Goal: Task Accomplishment & Management: Complete application form

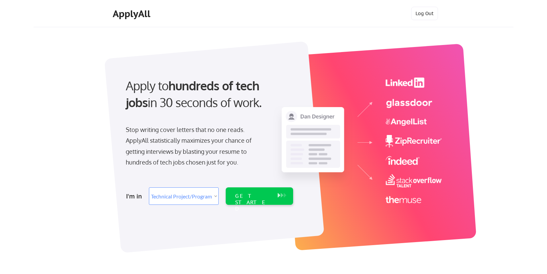
select select ""technical_project_program_mgmt""
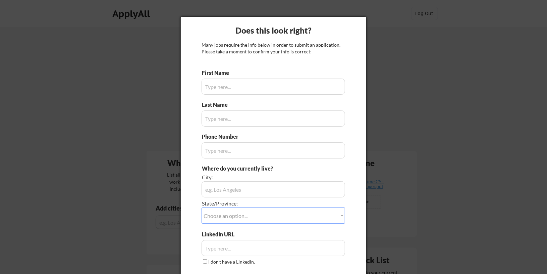
click at [385, 97] on div at bounding box center [273, 137] width 547 height 274
click at [352, 28] on div "Does this look right?" at bounding box center [273, 30] width 185 height 11
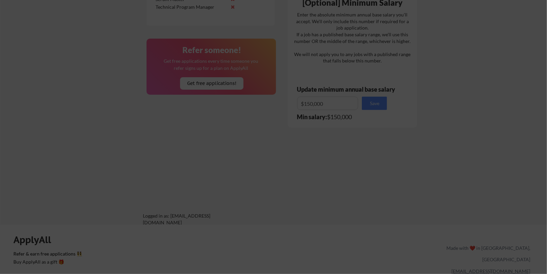
scroll to position [384, 0]
drag, startPoint x: 298, startPoint y: 200, endPoint x: 245, endPoint y: 180, distance: 56.1
click at [245, 180] on div at bounding box center [273, 137] width 547 height 274
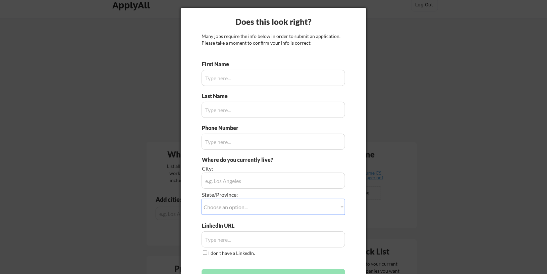
scroll to position [0, 0]
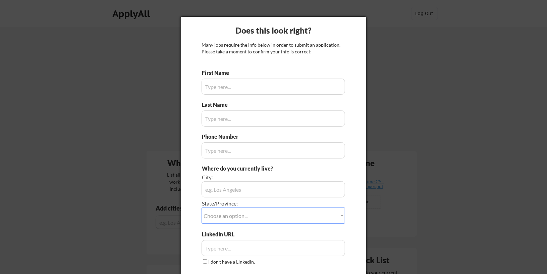
click at [303, 91] on input "input" at bounding box center [272, 86] width 143 height 16
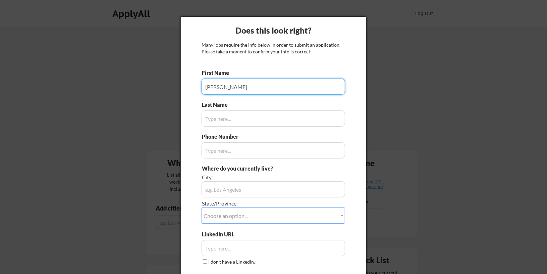
type input "Jason"
click at [257, 121] on input "input" at bounding box center [272, 118] width 143 height 16
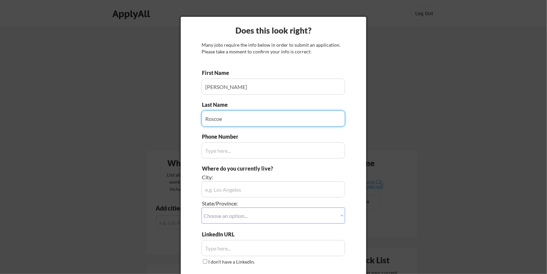
type input "Roscoe"
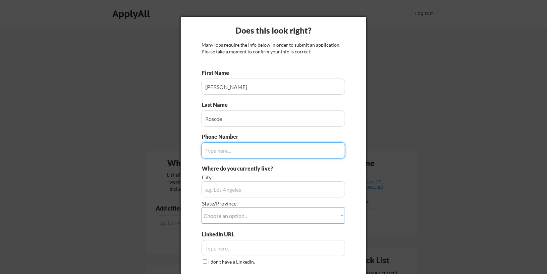
click at [241, 146] on input "input" at bounding box center [272, 150] width 143 height 16
type input "717-439-3758"
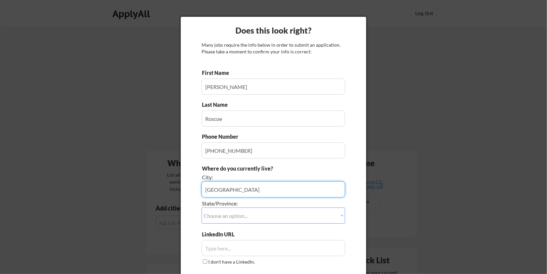
type input "Hummelstown"
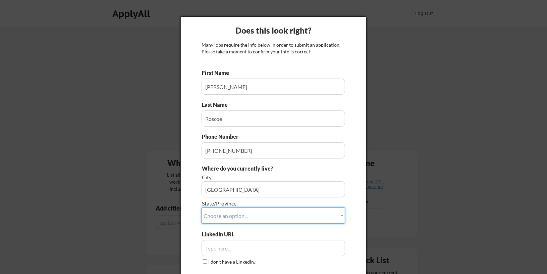
select select ""Pennsylvania""
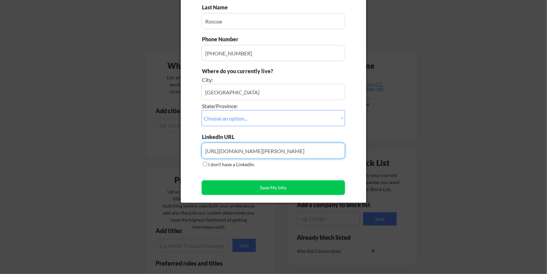
scroll to position [98, 0]
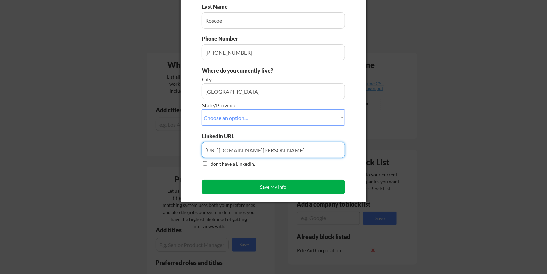
type input "https://www.linkedin.com/in/jason-roscoe"
click at [271, 187] on button "Save My Info" at bounding box center [272, 186] width 143 height 15
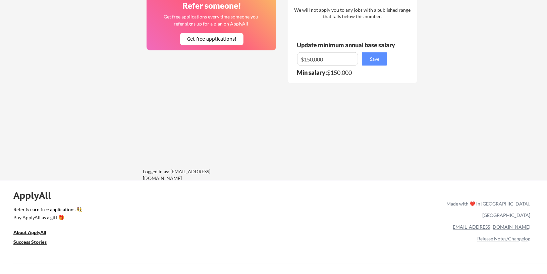
scroll to position [441, 0]
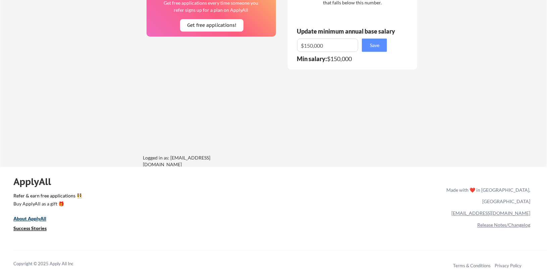
click at [41, 218] on u "About ApplyAll" at bounding box center [29, 219] width 33 height 6
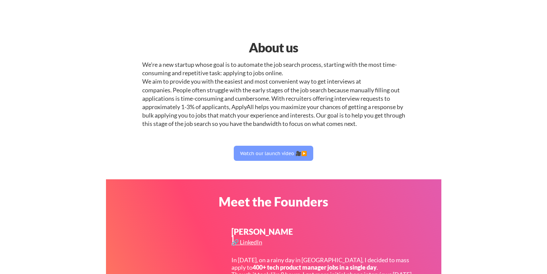
select select ""technical_project_program_mgmt""
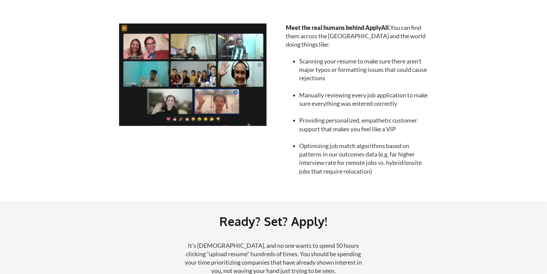
scroll to position [609, 0]
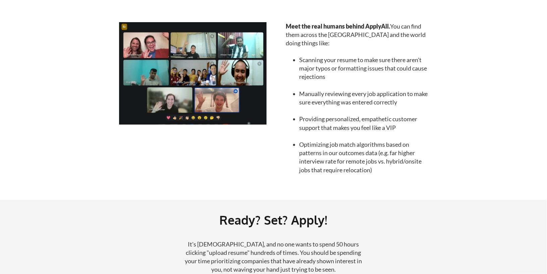
click at [235, 89] on img at bounding box center [192, 73] width 147 height 102
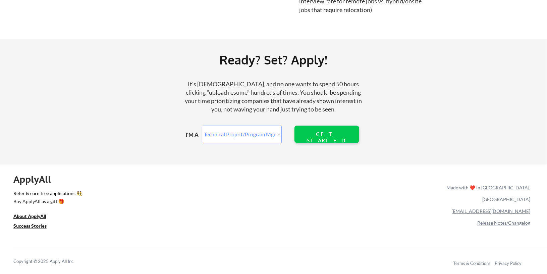
scroll to position [769, 0]
click at [39, 225] on u "Success Stories" at bounding box center [29, 226] width 33 height 6
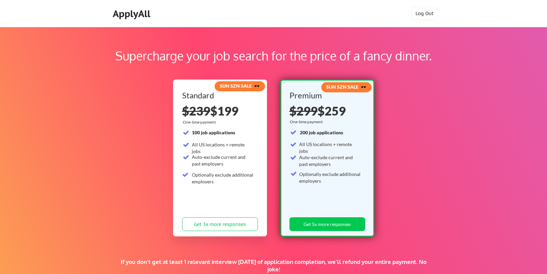
scroll to position [52, 0]
